Goal: Find specific page/section

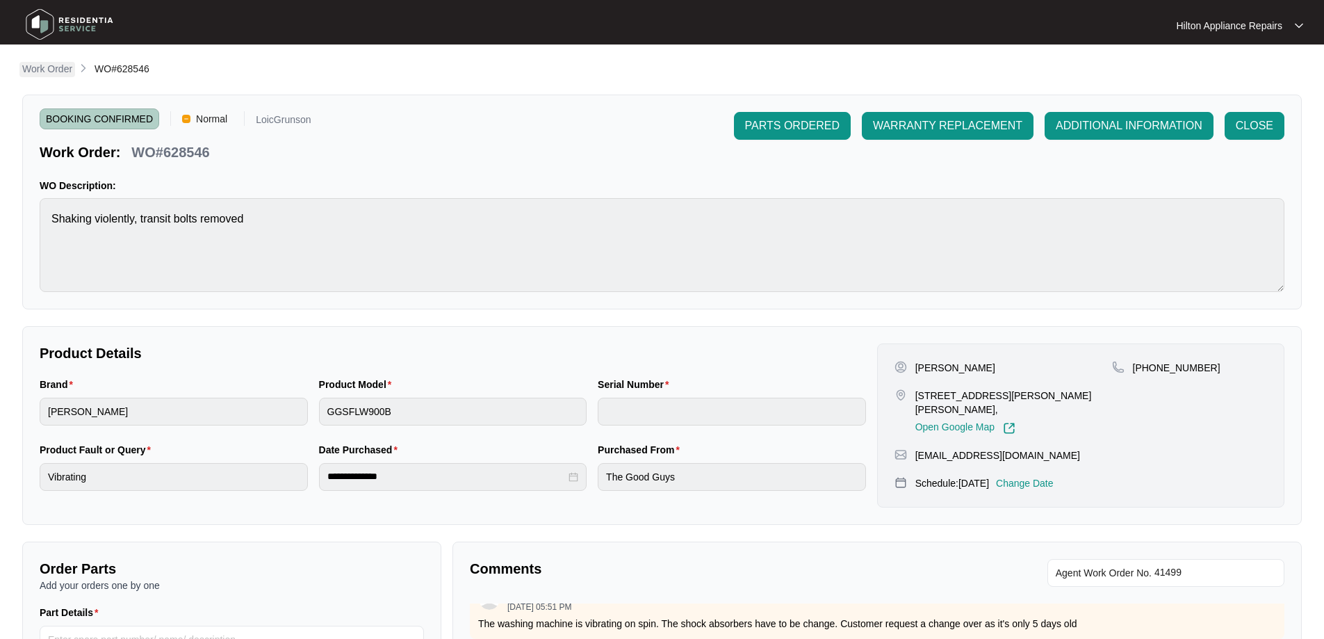
click at [56, 76] on link "Work Order" at bounding box center [47, 69] width 56 height 15
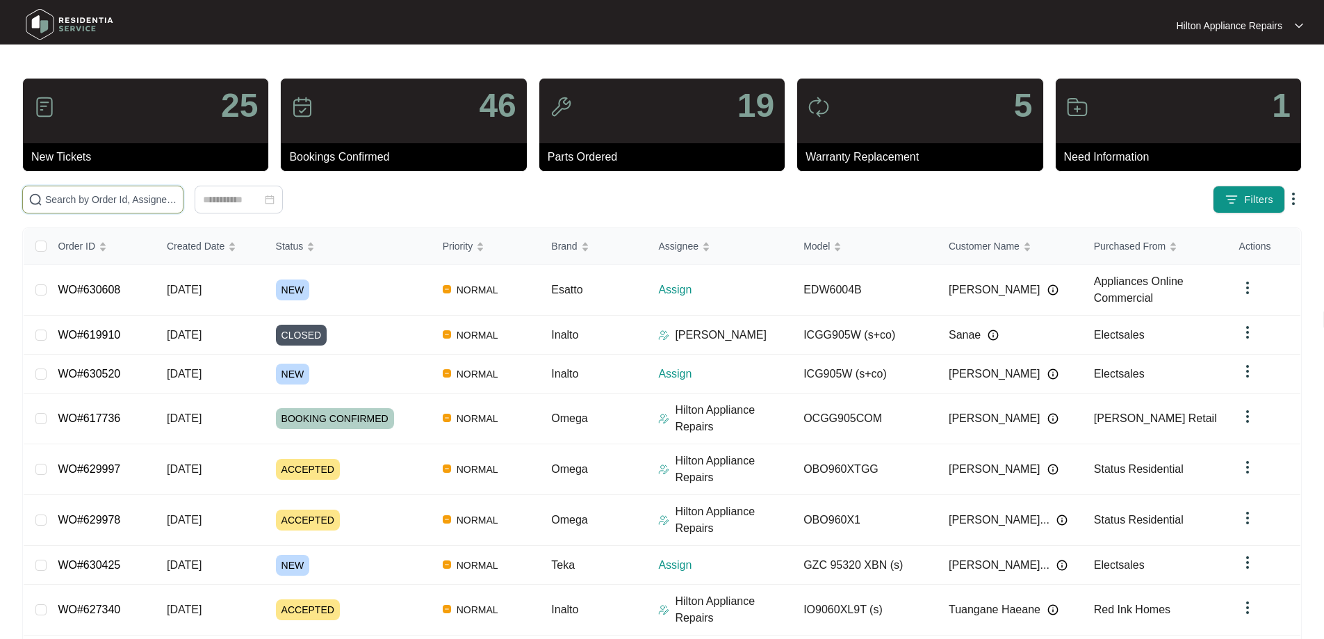
click at [177, 202] on input "text" at bounding box center [111, 199] width 132 height 15
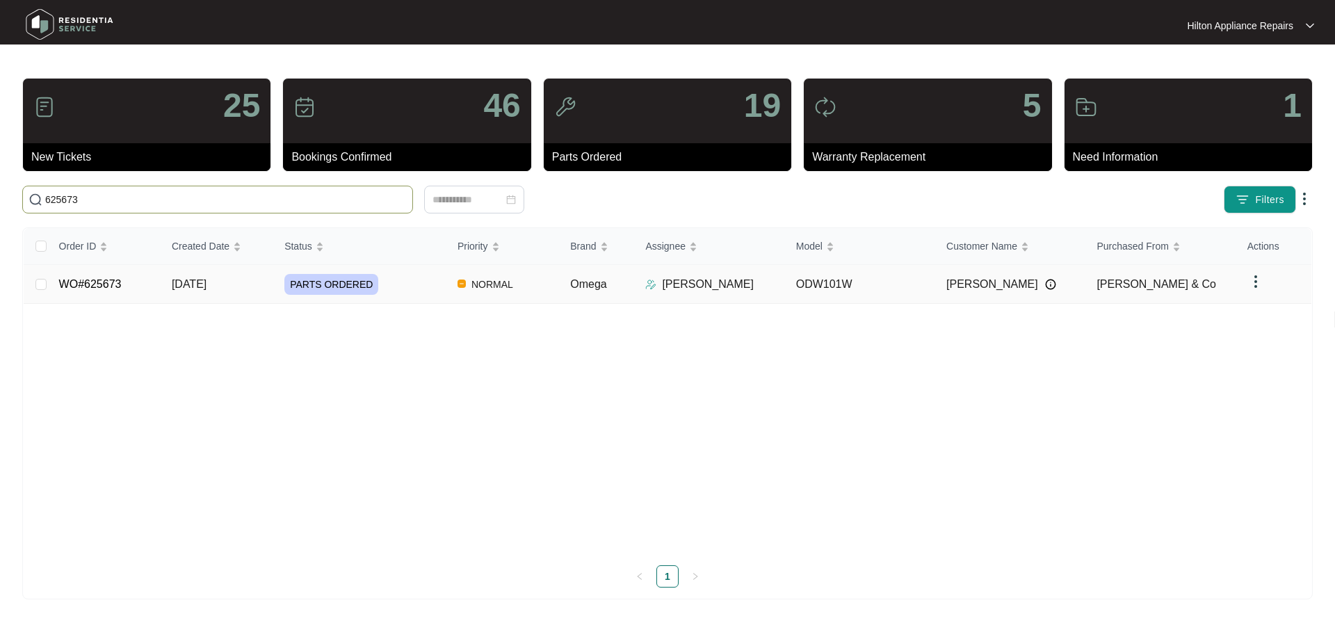
type input "625673"
click at [632, 288] on td "Omega" at bounding box center [596, 284] width 75 height 39
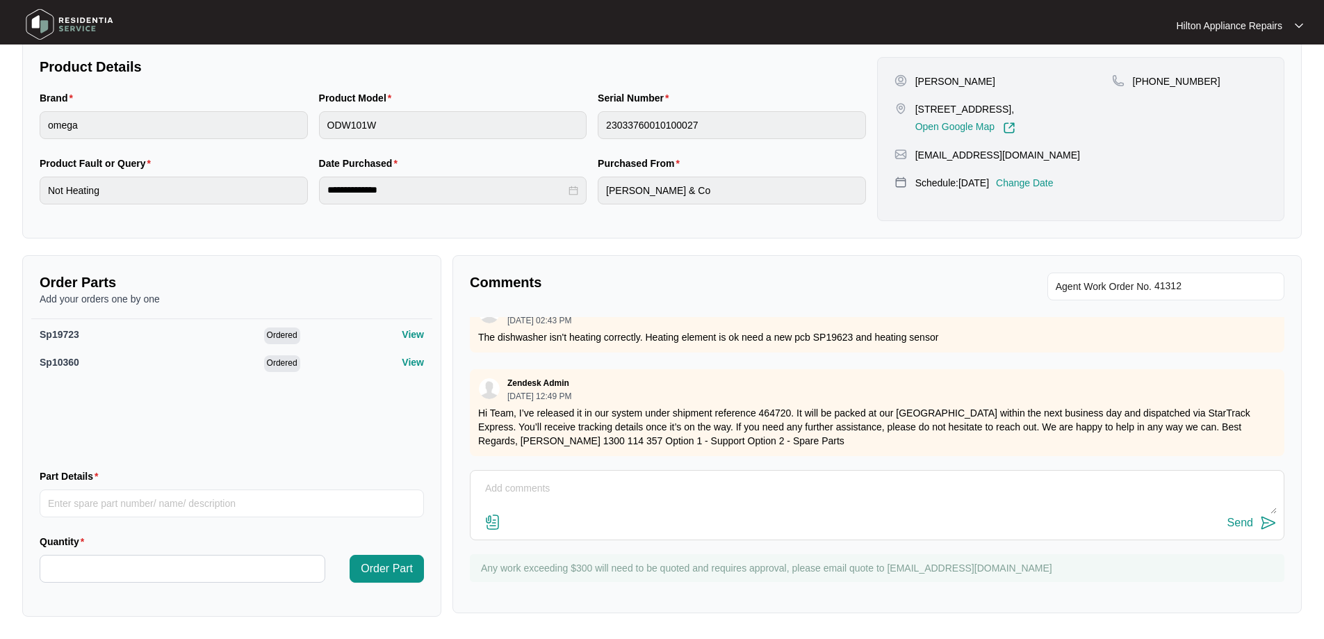
scroll to position [471, 0]
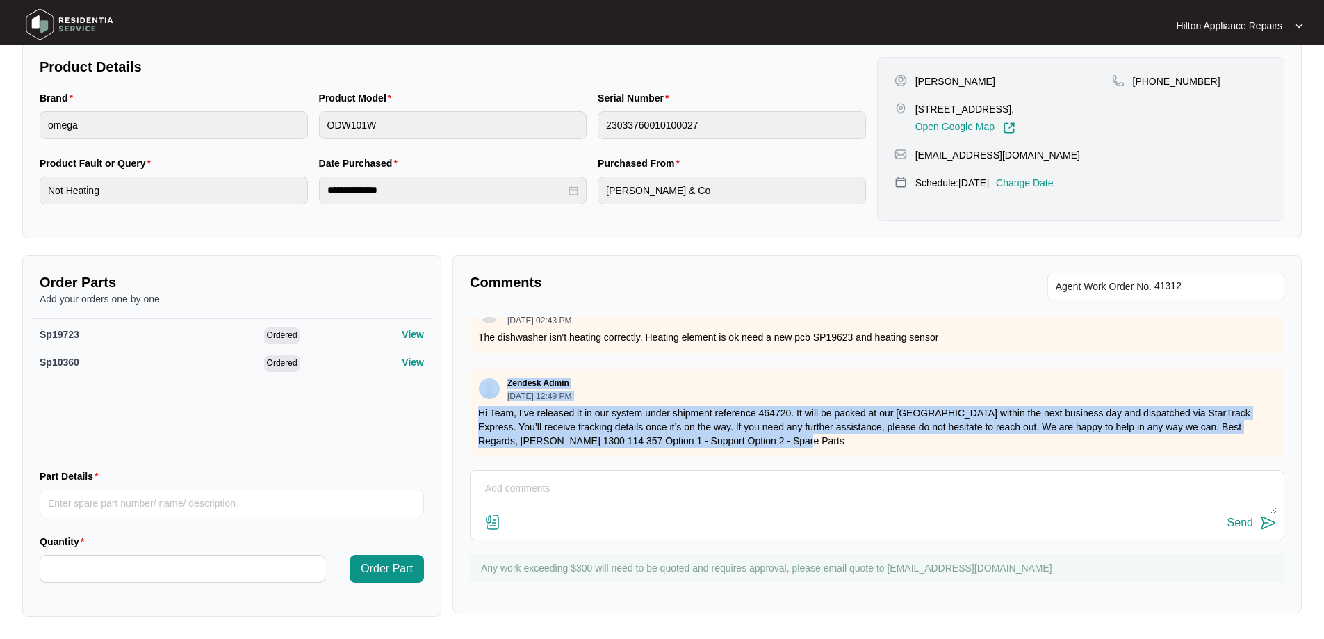
drag, startPoint x: 752, startPoint y: 426, endPoint x: 489, endPoint y: 376, distance: 267.5
click at [489, 376] on div "Zendesk Admin [DATE] 12:49 PM Hi Team, I’ve released it in our system under shi…" at bounding box center [877, 412] width 815 height 87
copy div "Zendesk Admin [DATE] 12:49 PM Hi Team, I’ve released it in our system under shi…"
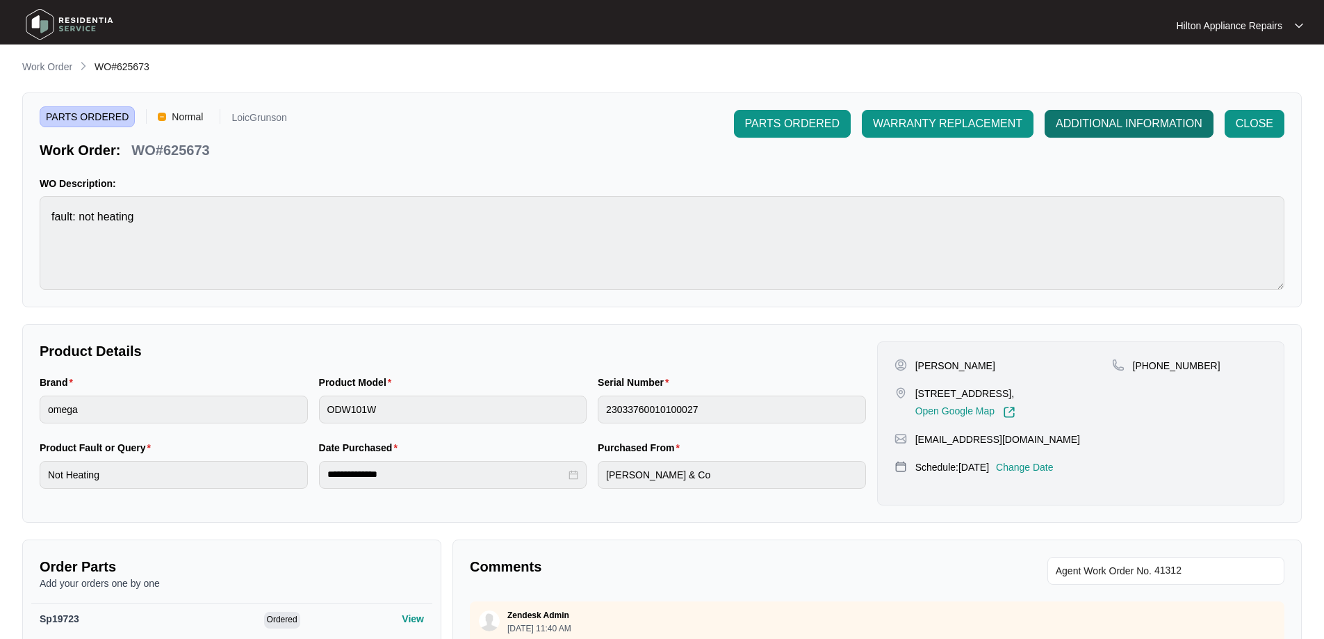
scroll to position [0, 0]
